Goal: Transaction & Acquisition: Purchase product/service

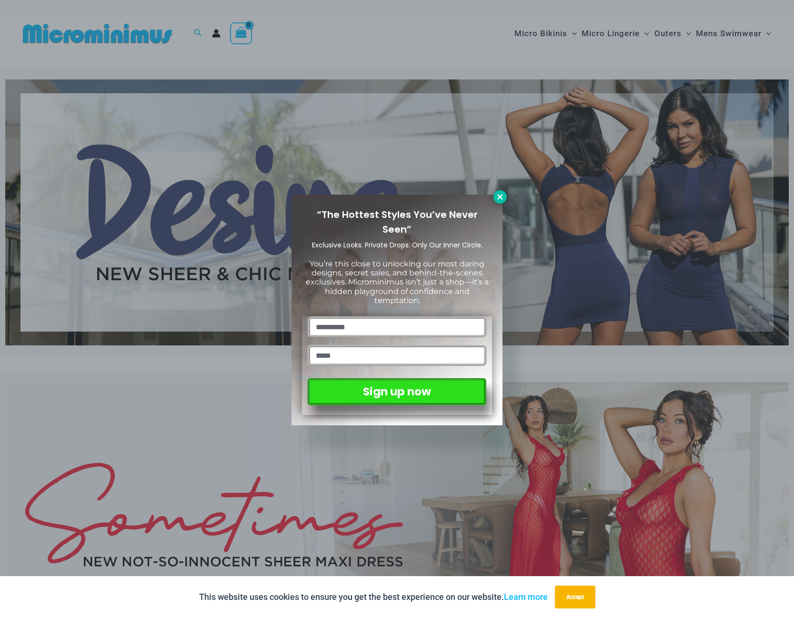
click at [499, 200] on icon at bounding box center [500, 197] width 9 height 9
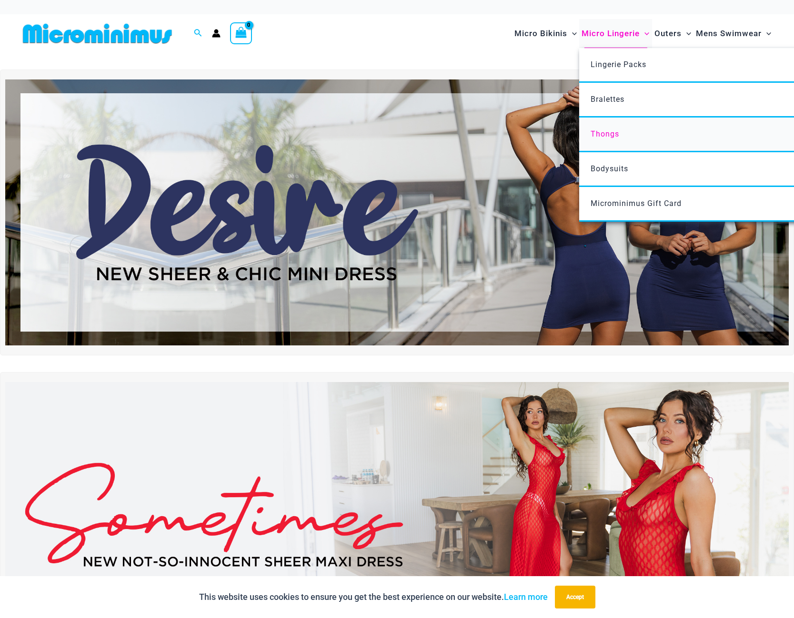
click at [607, 133] on span "Thongs" at bounding box center [604, 133] width 29 height 9
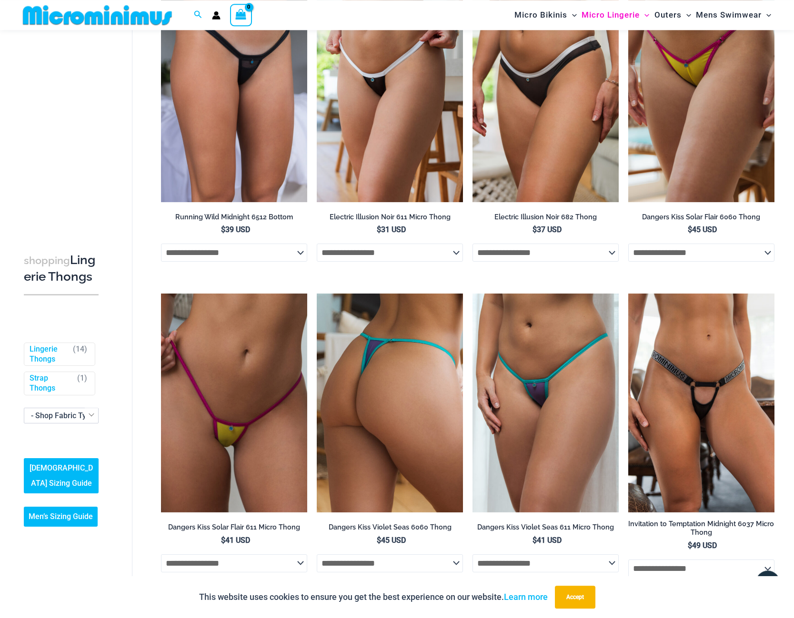
scroll to position [433, 0]
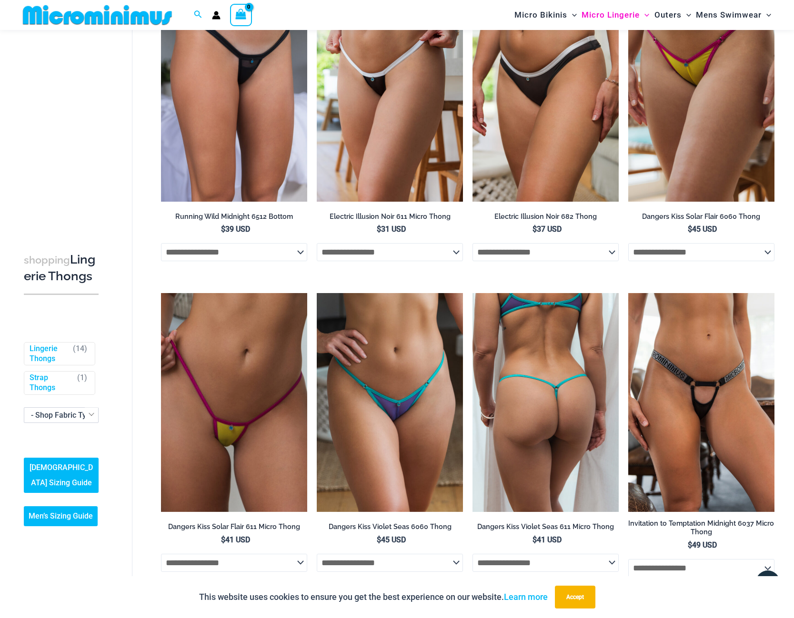
click at [512, 444] on img at bounding box center [545, 402] width 146 height 219
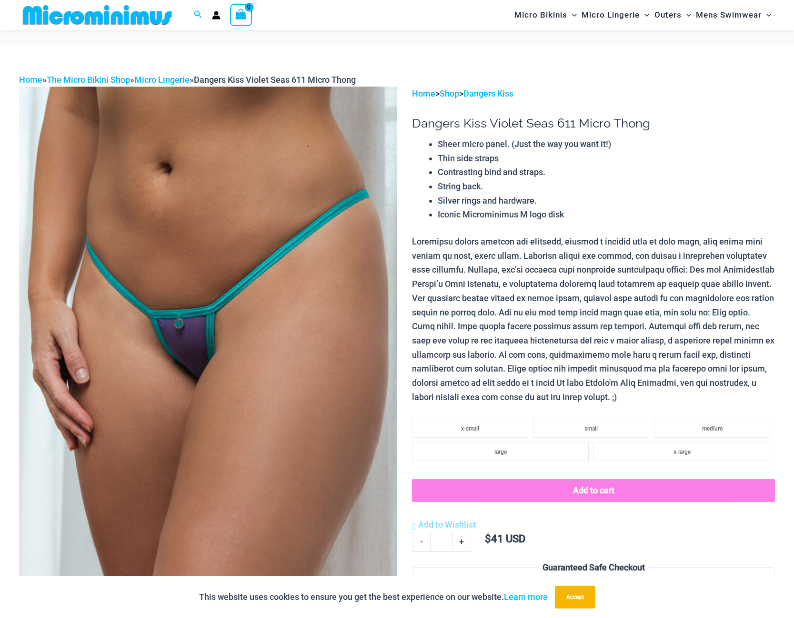
scroll to position [239, 0]
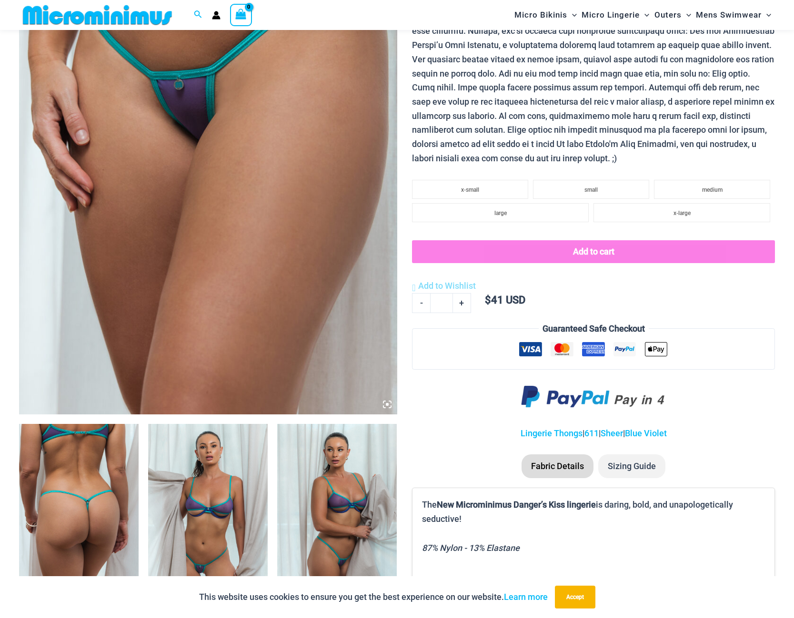
click at [214, 486] on img at bounding box center [207, 513] width 119 height 179
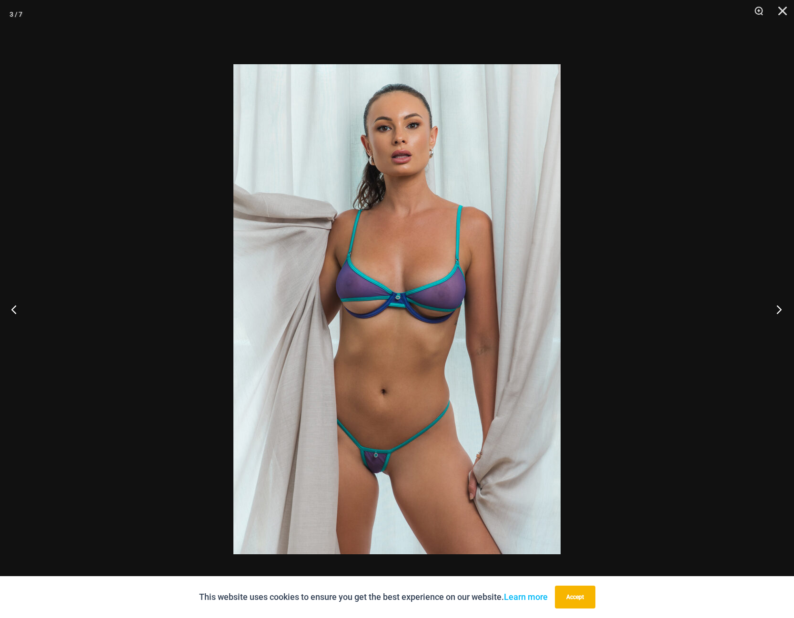
click at [776, 305] on button "Next" at bounding box center [776, 310] width 36 height 48
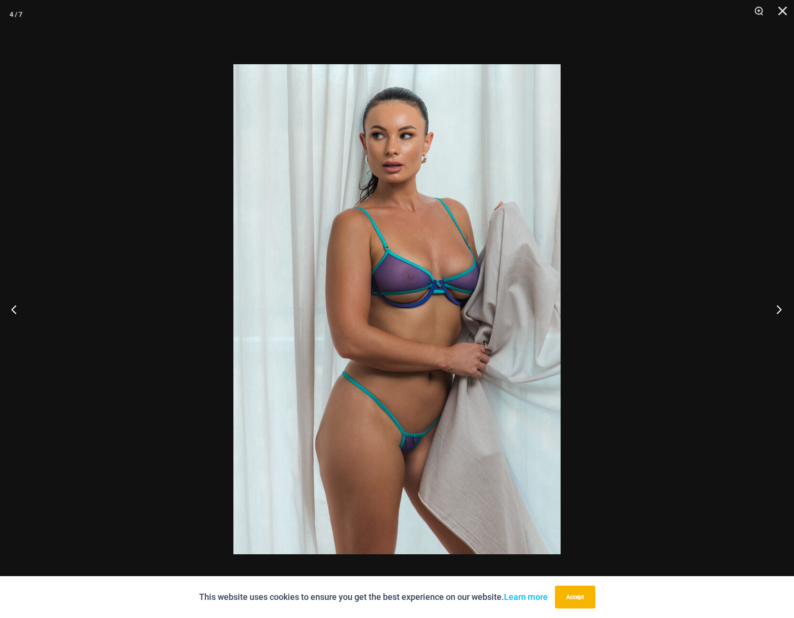
click at [776, 305] on button "Next" at bounding box center [776, 310] width 36 height 48
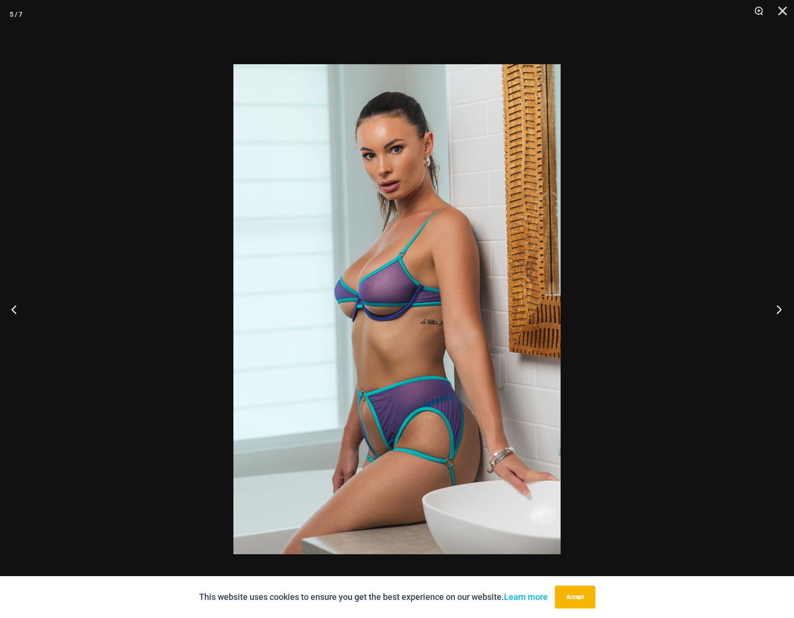
click at [776, 305] on button "Next" at bounding box center [776, 310] width 36 height 48
